Goal: Task Accomplishment & Management: Manage account settings

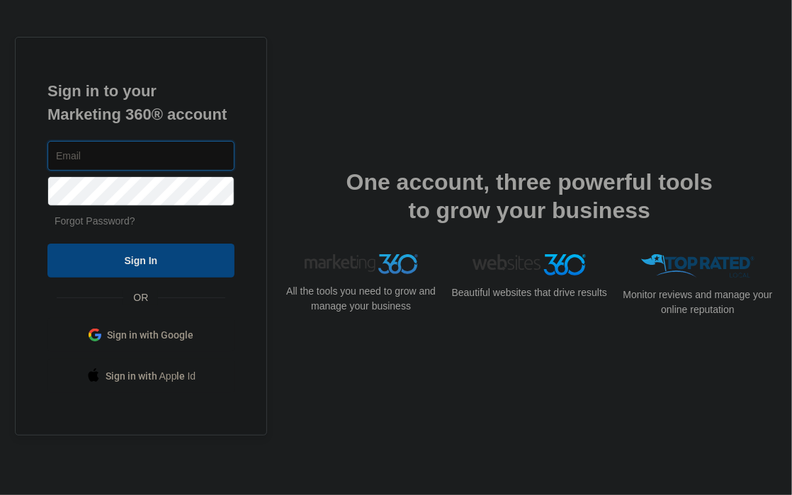
type input "[EMAIL_ADDRESS][DOMAIN_NAME]"
click at [152, 260] on input "Sign In" at bounding box center [140, 261] width 187 height 34
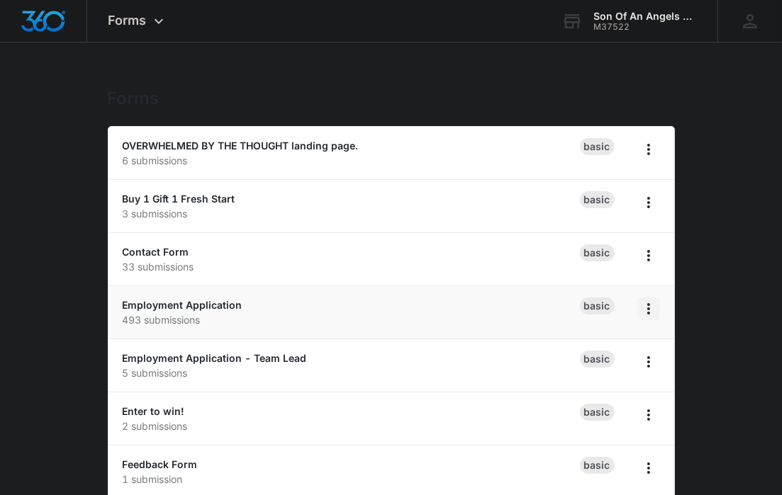
click at [649, 310] on icon "Overflow Menu" at bounding box center [648, 308] width 17 height 17
click at [192, 305] on link "Employment Application" at bounding box center [183, 305] width 120 height 12
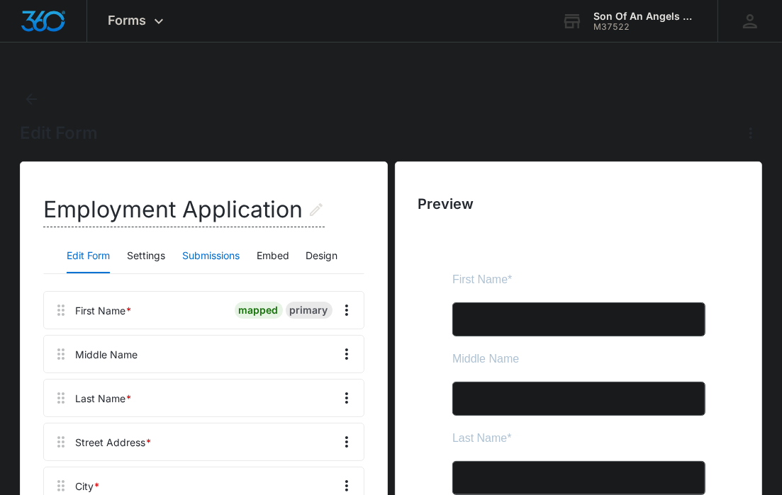
click at [219, 253] on button "Submissions" at bounding box center [210, 257] width 57 height 34
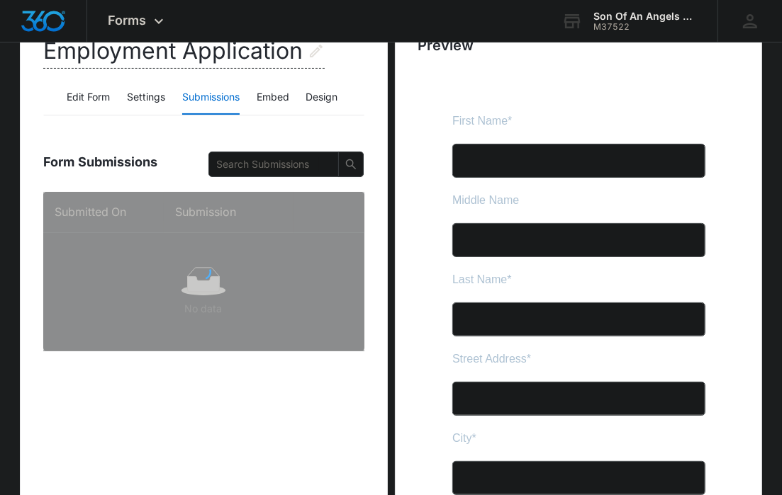
scroll to position [200, 0]
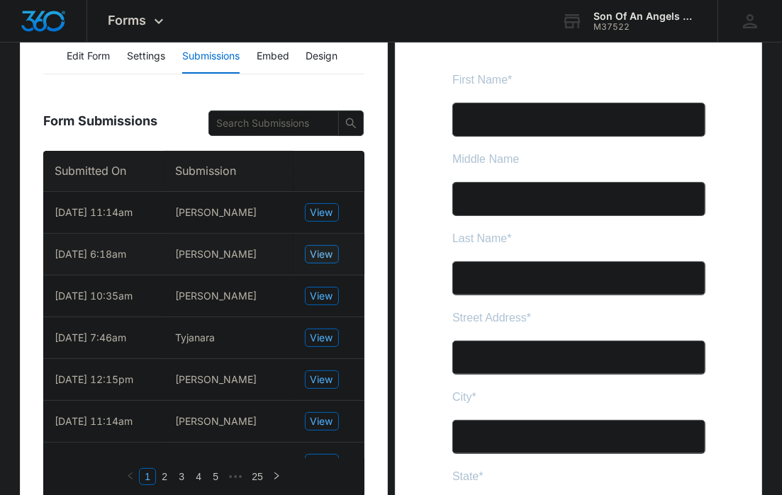
click at [310, 247] on span "View" at bounding box center [321, 255] width 23 height 16
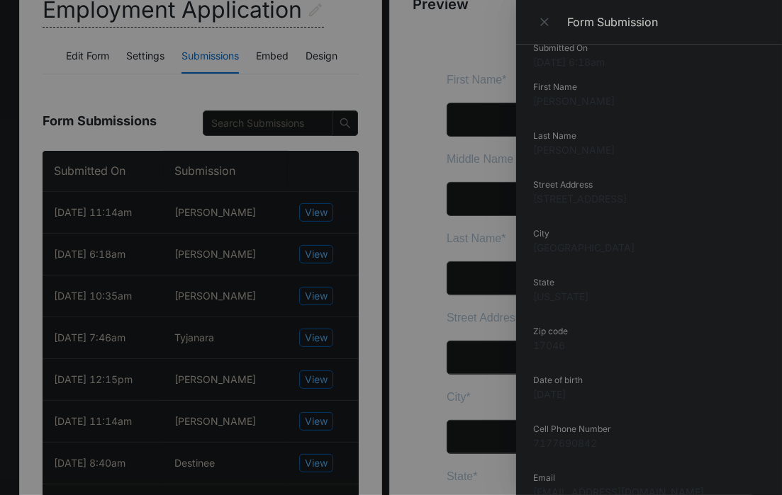
scroll to position [0, 0]
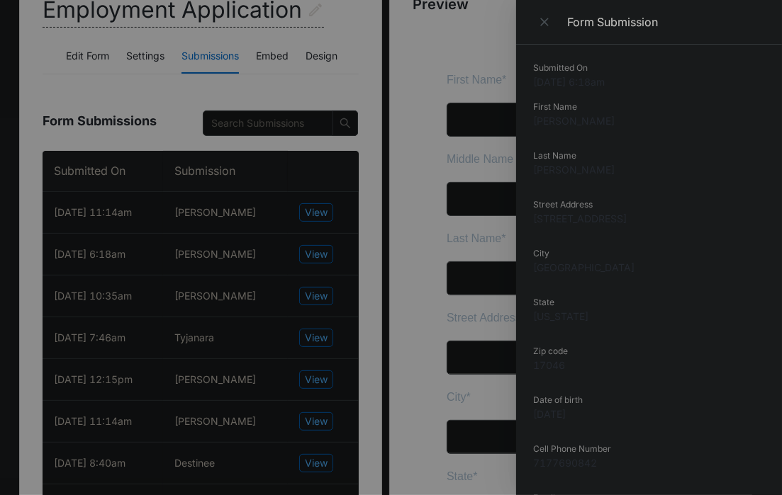
click at [568, 120] on dd "Nathanael" at bounding box center [649, 120] width 232 height 15
copy dd "Nathanael"
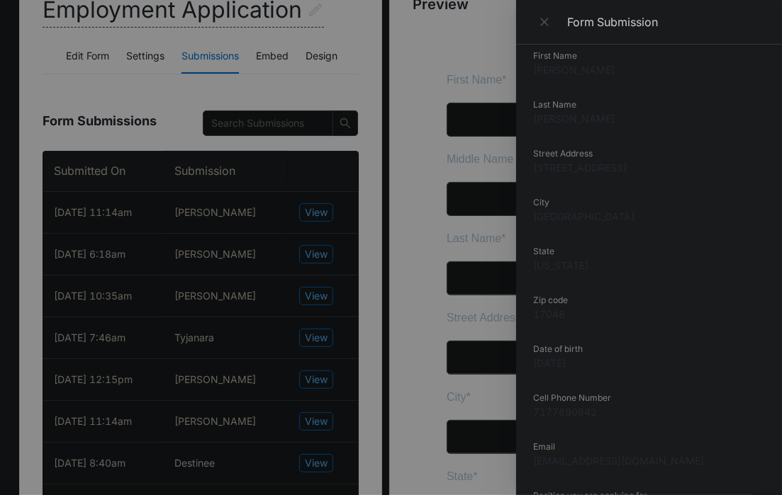
click at [591, 168] on dd "101 Mifflin street" at bounding box center [649, 167] width 232 height 15
copy dd "101 Mifflin street"
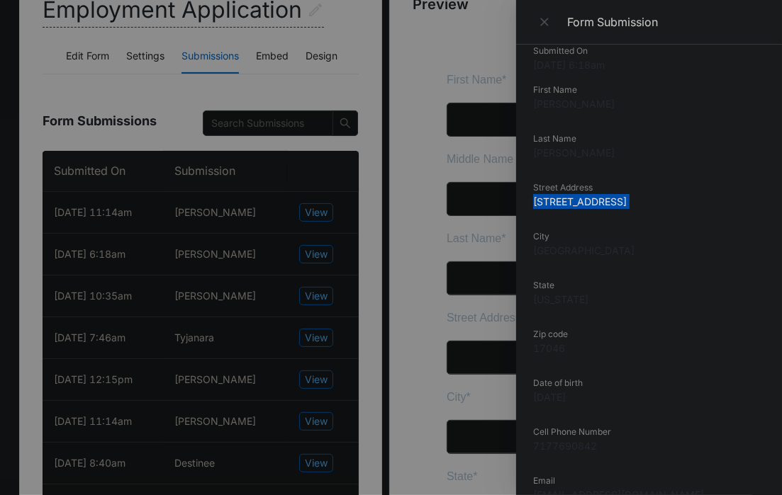
scroll to position [0, 0]
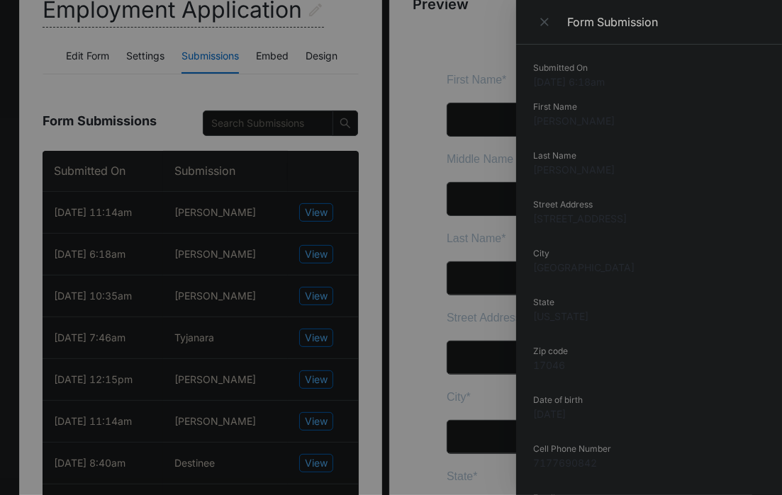
click at [565, 124] on dd "Nathanael" at bounding box center [649, 120] width 232 height 15
copy dd "Nathanael"
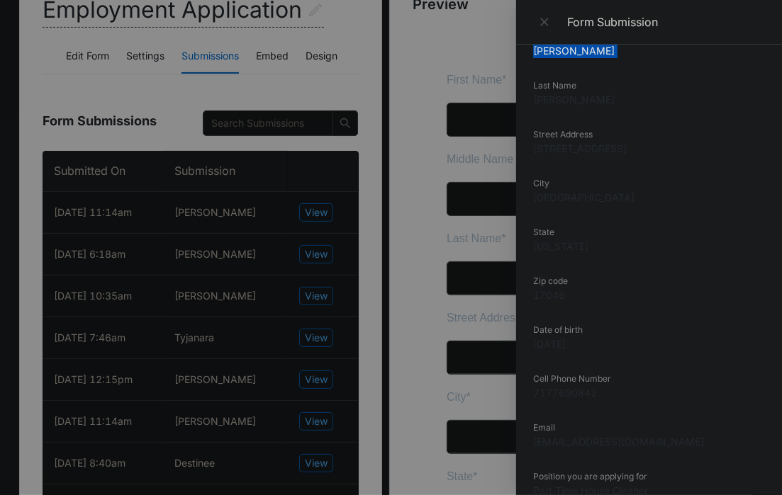
scroll to position [71, 0]
click at [561, 393] on dd "7177690842" at bounding box center [649, 392] width 232 height 15
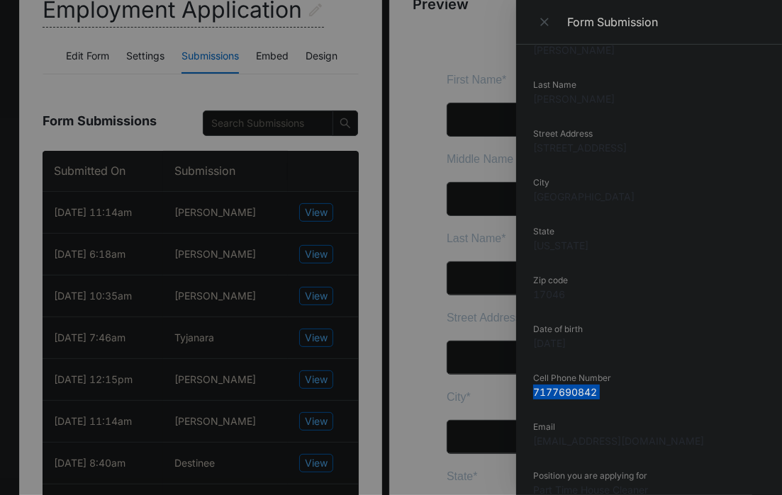
copy dd "7177690842"
click at [624, 444] on dd "thatwasnate@gmail.com" at bounding box center [649, 441] width 232 height 15
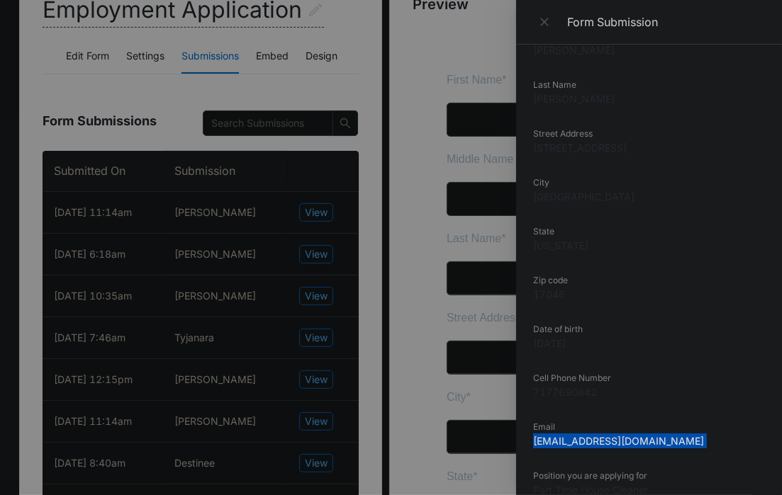
click at [624, 444] on dd "thatwasnate@gmail.com" at bounding box center [649, 441] width 232 height 15
copy dd "thatwasnate@gmail.com"
click at [242, 206] on div at bounding box center [391, 247] width 782 height 495
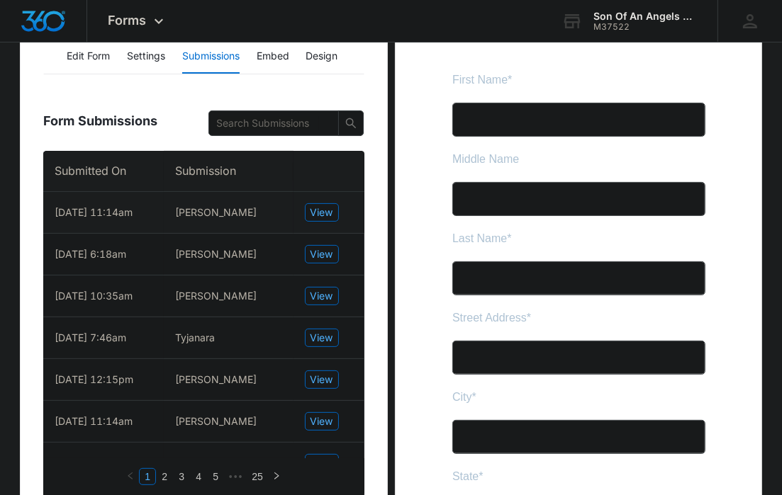
click at [332, 201] on td "View" at bounding box center [328, 213] width 71 height 42
click at [323, 212] on span "View" at bounding box center [321, 213] width 23 height 16
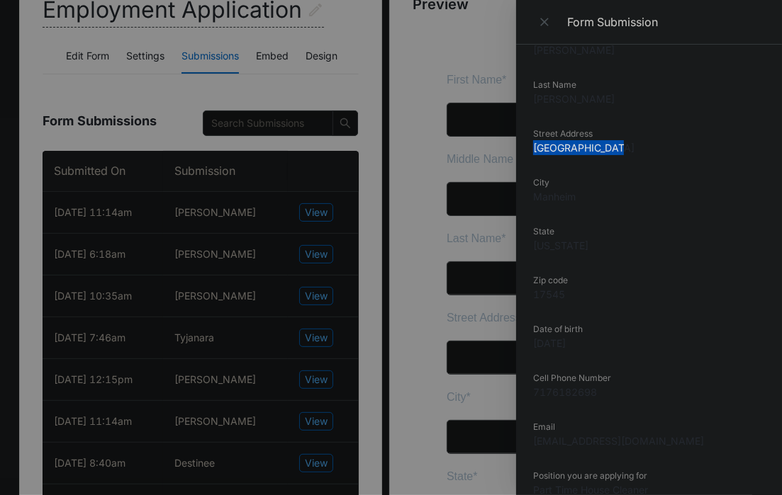
drag, startPoint x: 621, startPoint y: 152, endPoint x: 534, endPoint y: 150, distance: 86.5
click at [534, 150] on dd "759 Mountain Rd" at bounding box center [649, 147] width 232 height 15
copy dd "759 Mountain Rd"
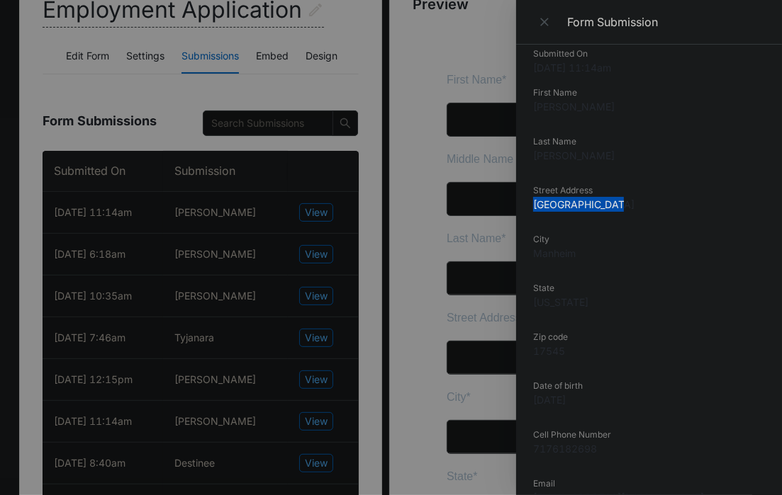
scroll to position [0, 0]
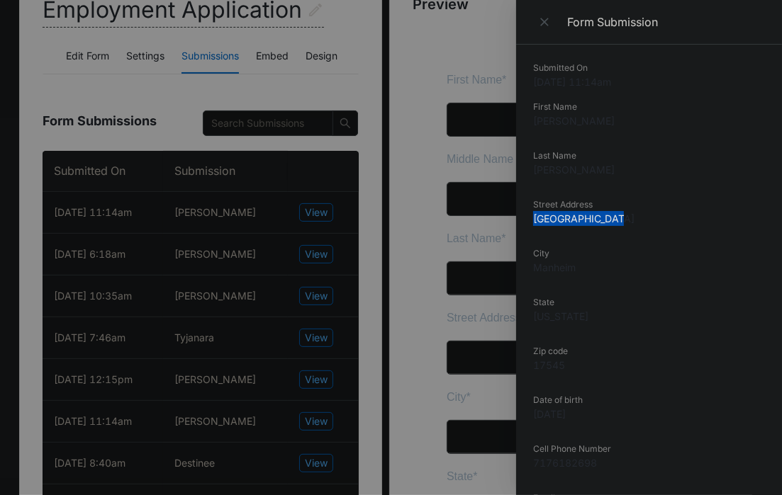
drag, startPoint x: 626, startPoint y: 170, endPoint x: 531, endPoint y: 168, distance: 95.0
click at [531, 168] on div "Submitted On 8/14/2025 11:14am First Name Shaila Last Name Deschamps-Stadel Str…" at bounding box center [649, 270] width 266 height 451
copy dd "Deschamps-Stadel"
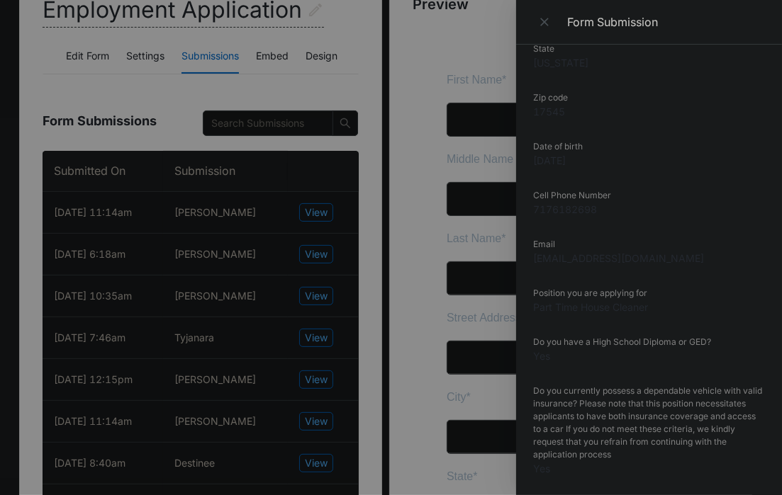
scroll to position [237, 0]
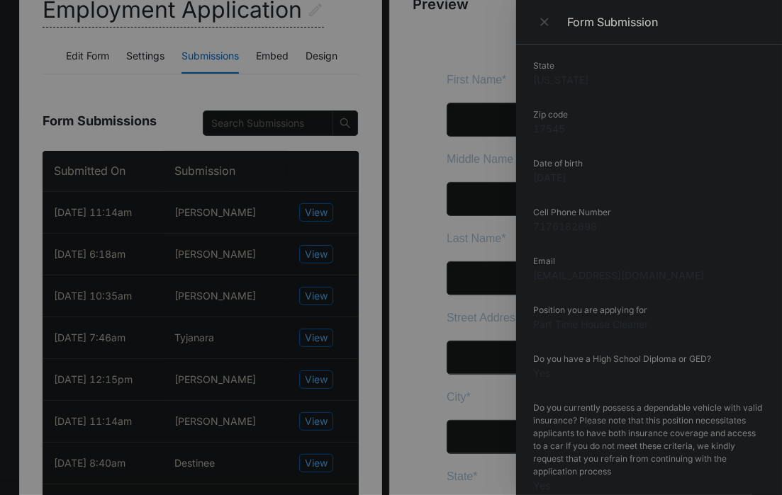
click at [570, 223] on dd "7176182698" at bounding box center [649, 226] width 232 height 15
copy dd "7176182698"
click at [610, 275] on dd "sdstadel554@gmail.com" at bounding box center [649, 275] width 232 height 15
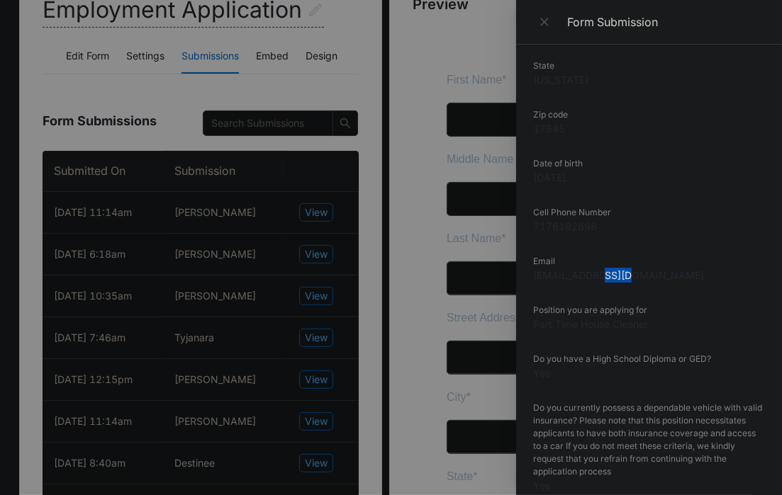
click at [610, 275] on dd "sdstadel554@gmail.com" at bounding box center [649, 275] width 232 height 15
copy dd "sdstadel554@gmail.com"
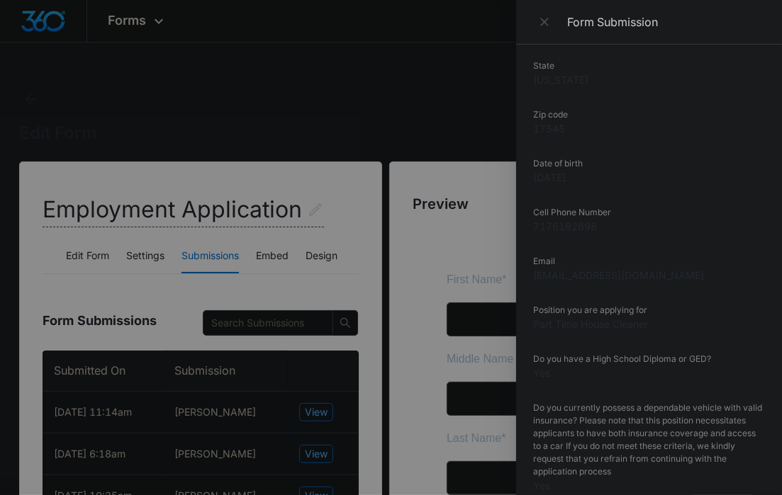
click at [28, 98] on div at bounding box center [391, 247] width 782 height 495
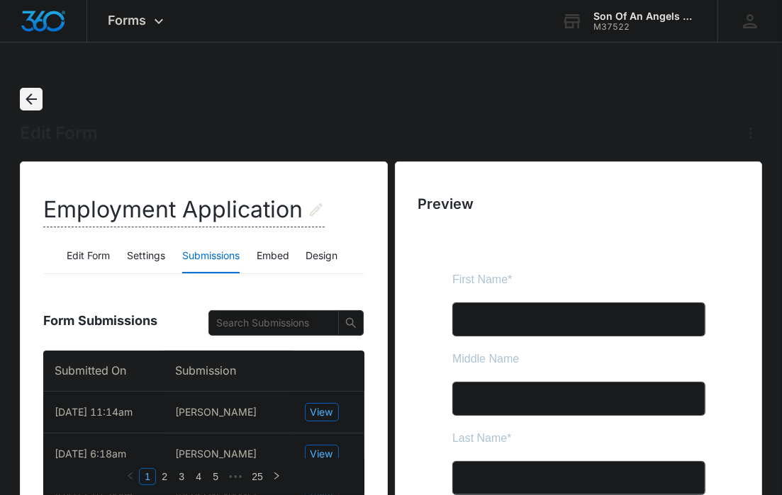
click at [30, 100] on icon "Back" at bounding box center [31, 99] width 17 height 17
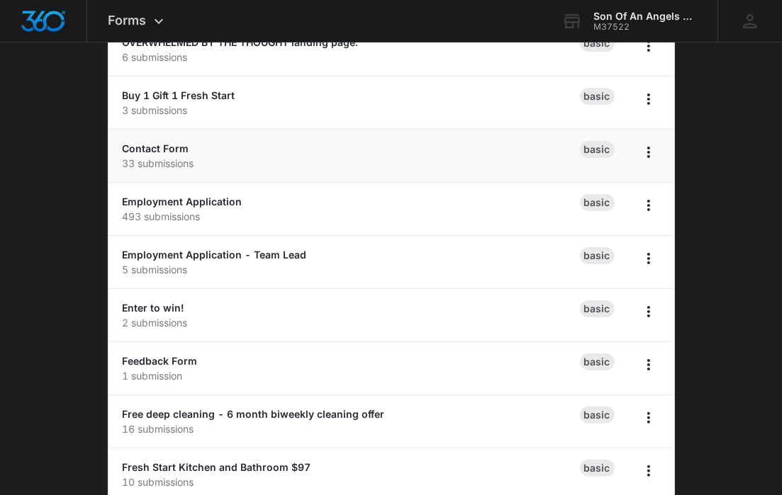
scroll to position [116, 0]
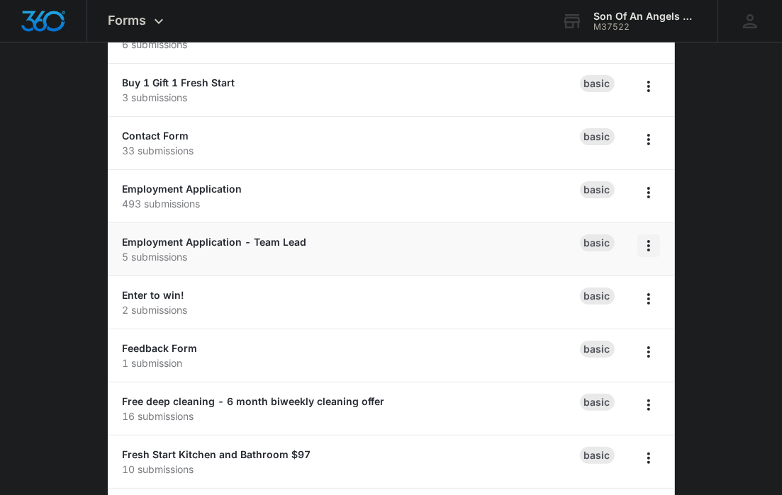
click at [643, 247] on icon "Overflow Menu" at bounding box center [648, 245] width 17 height 17
click at [215, 245] on link "Employment Application - Team Lead" at bounding box center [215, 242] width 184 height 12
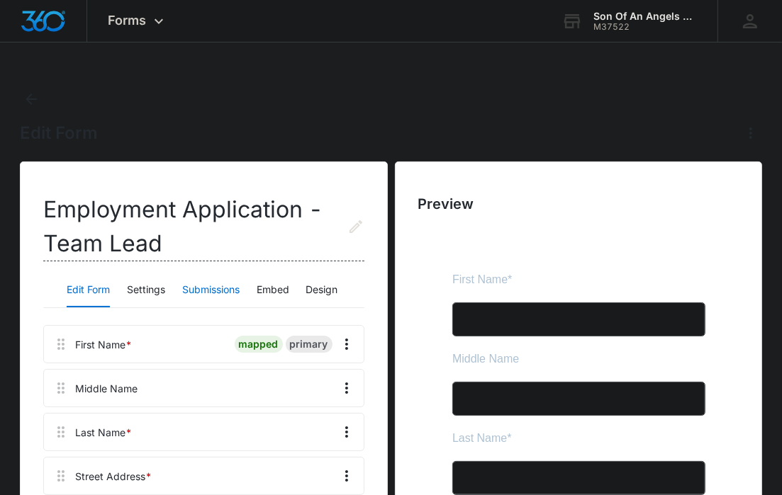
click at [203, 291] on button "Submissions" at bounding box center [210, 291] width 57 height 34
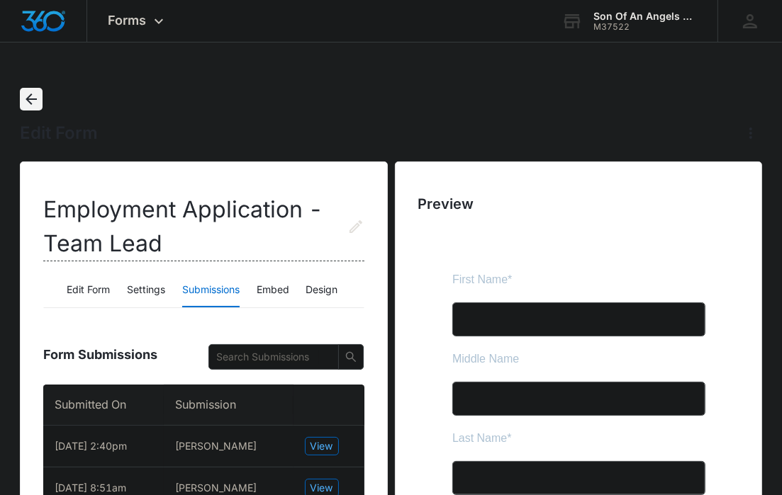
click at [35, 98] on icon "Back" at bounding box center [31, 99] width 11 height 11
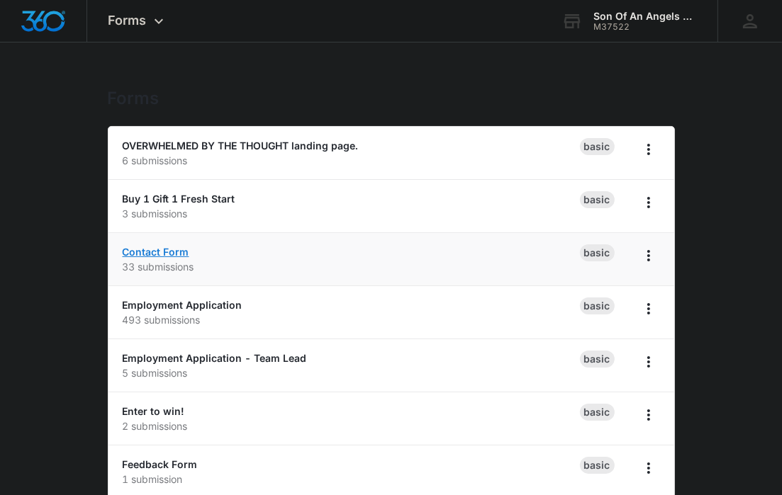
click at [175, 253] on link "Contact Form" at bounding box center [156, 252] width 67 height 12
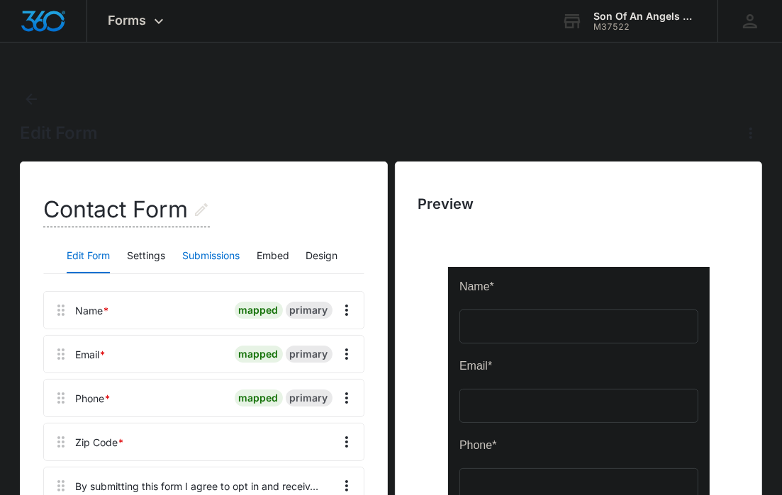
click at [212, 252] on button "Submissions" at bounding box center [210, 257] width 57 height 34
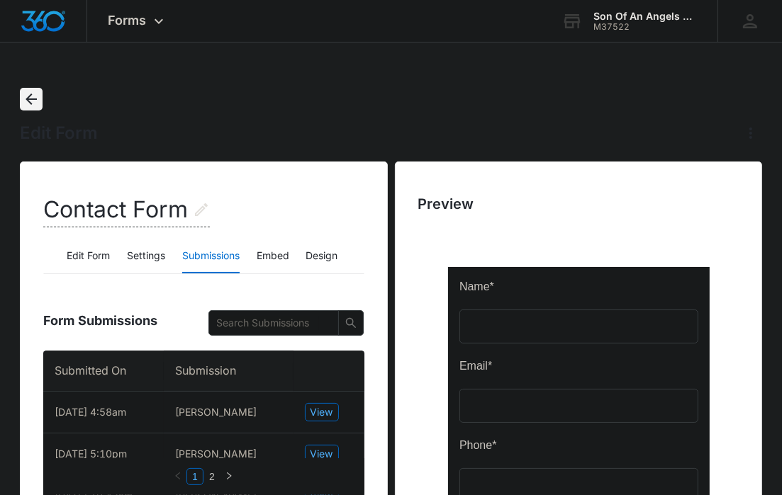
click at [28, 96] on icon "Back" at bounding box center [31, 99] width 11 height 11
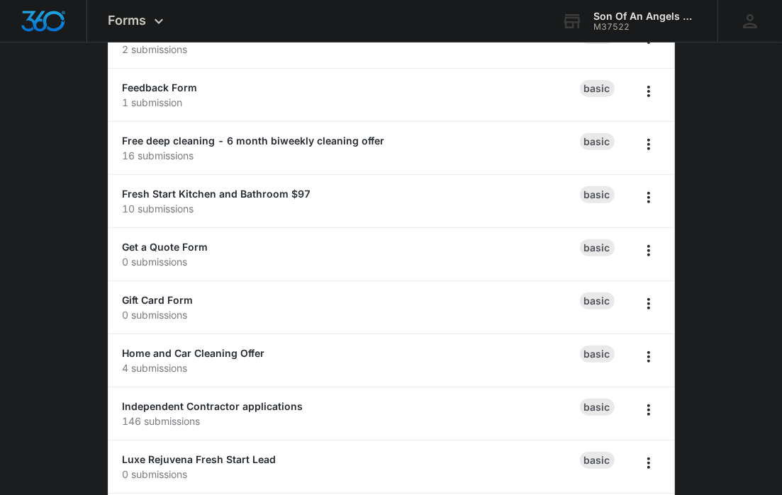
scroll to position [379, 0]
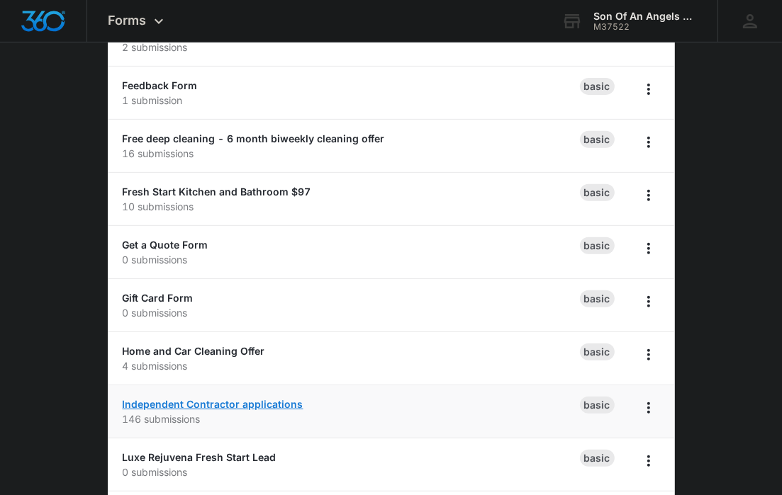
click at [263, 402] on link "Independent Contractor applications" at bounding box center [213, 404] width 181 height 12
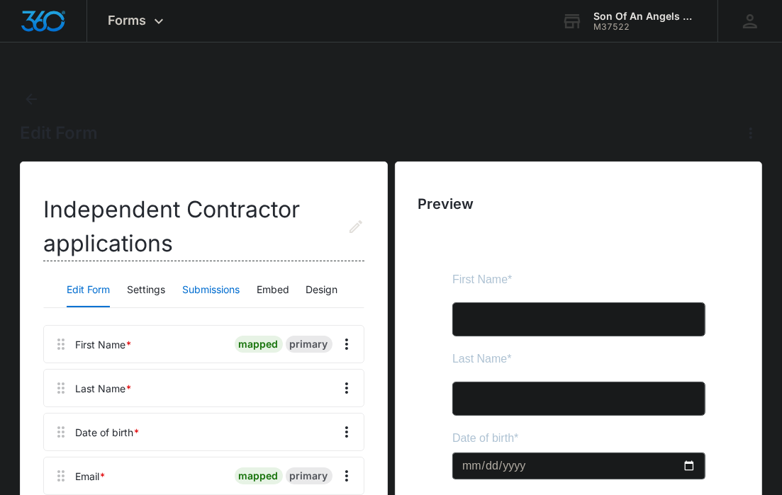
click at [191, 289] on button "Submissions" at bounding box center [210, 291] width 57 height 34
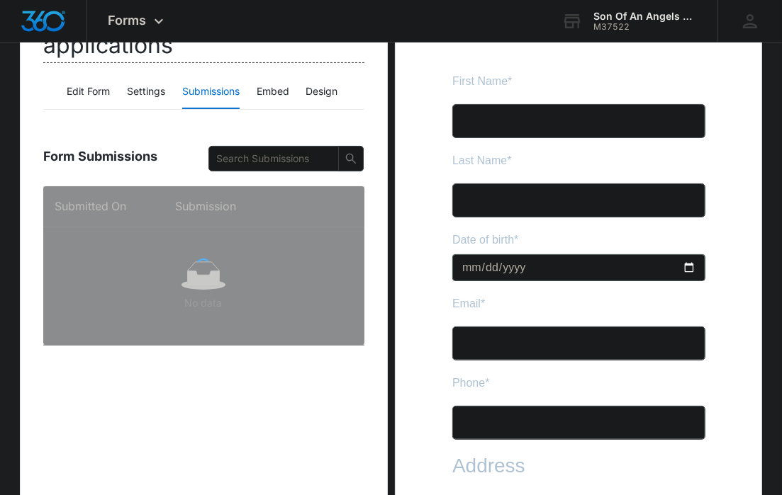
scroll to position [203, 0]
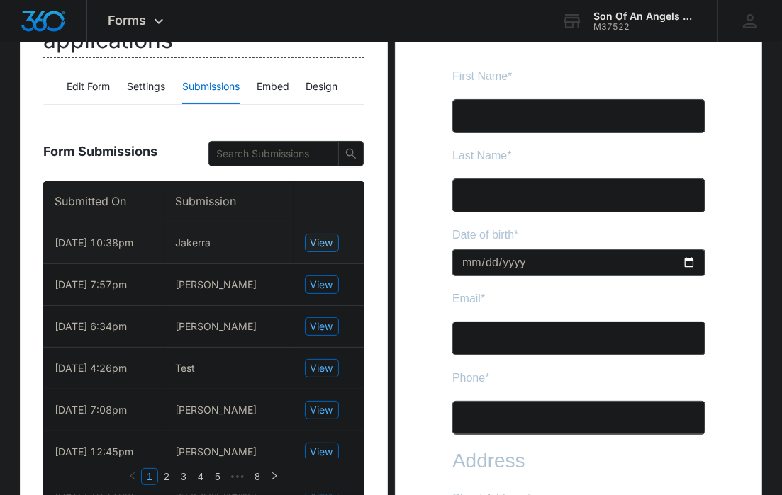
click at [316, 242] on span "View" at bounding box center [321, 243] width 23 height 16
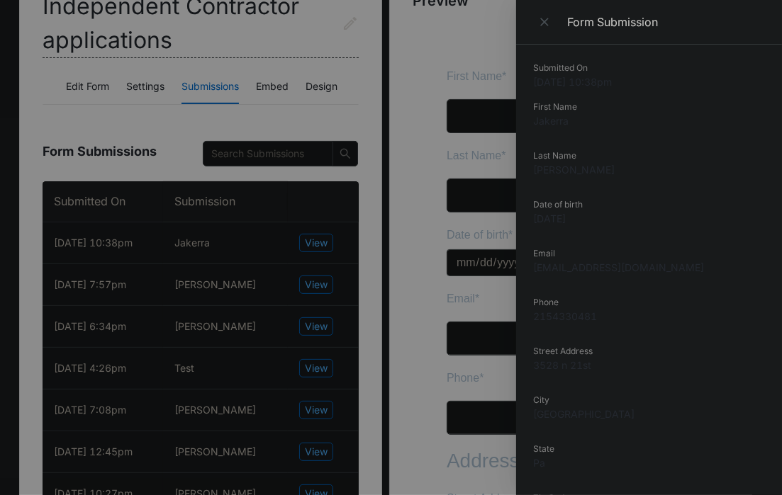
scroll to position [167, 0]
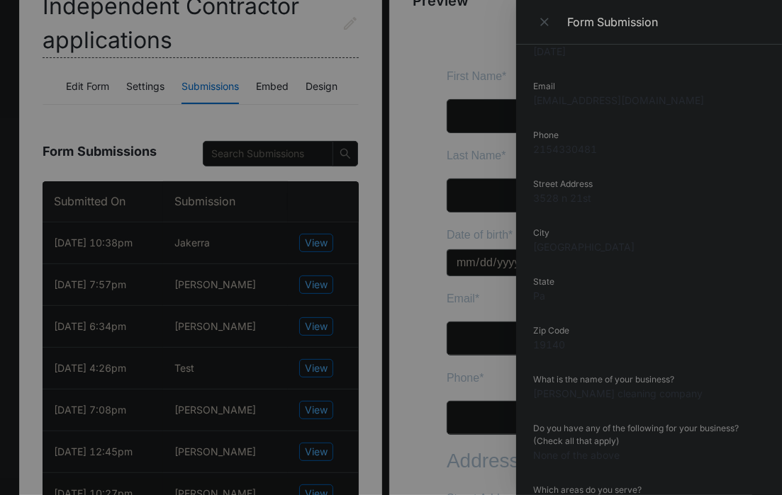
click at [563, 146] on dd "2154330481" at bounding box center [649, 149] width 232 height 15
copy dd "2154330481"
click at [541, 16] on icon "Close" at bounding box center [544, 22] width 14 height 14
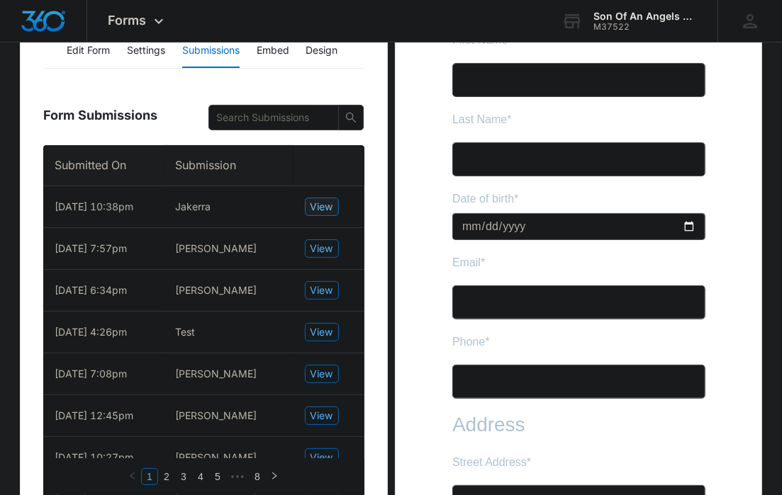
scroll to position [241, 0]
